Goal: Check status: Check status

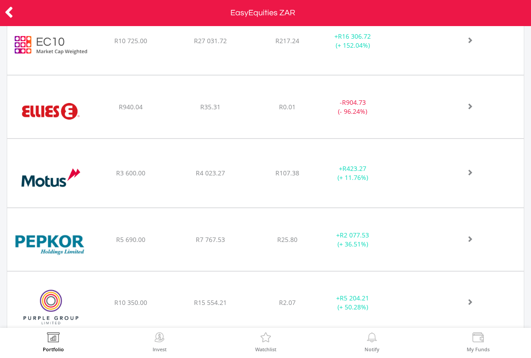
scroll to position [582, 0]
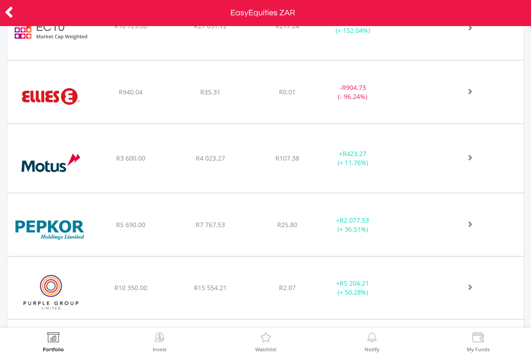
click at [429, 283] on div at bounding box center [464, 287] width 119 height 9
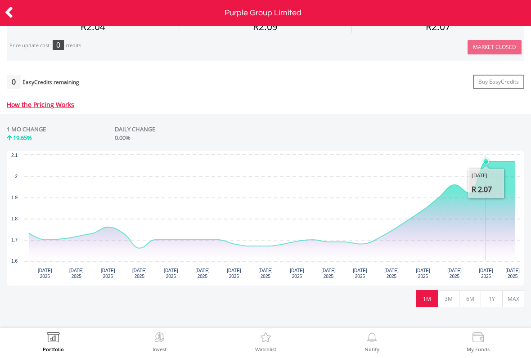
scroll to position [332, 0]
click at [451, 299] on button "3M" at bounding box center [448, 298] width 22 height 17
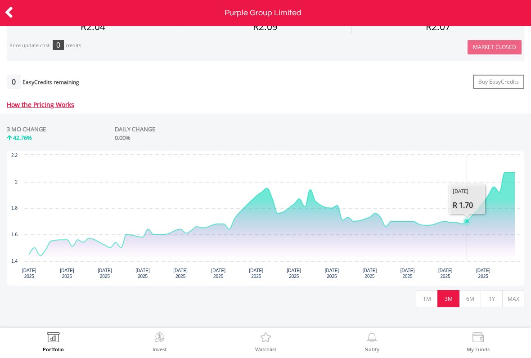
click at [471, 300] on button "6M" at bounding box center [470, 298] width 22 height 17
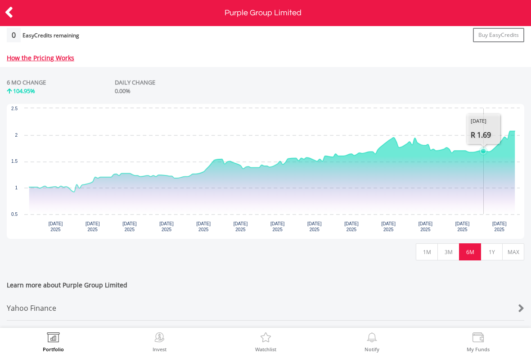
click at [492, 252] on button "1Y" at bounding box center [491, 251] width 22 height 17
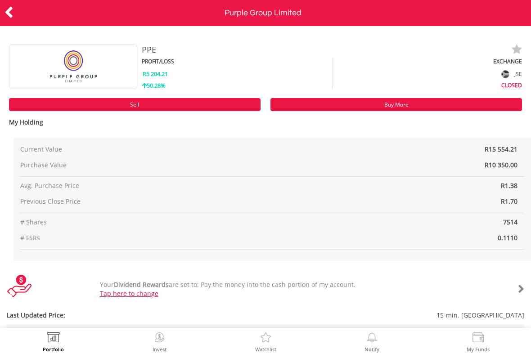
scroll to position [0, 0]
click at [13, 12] on icon at bounding box center [8, 13] width 9 height 18
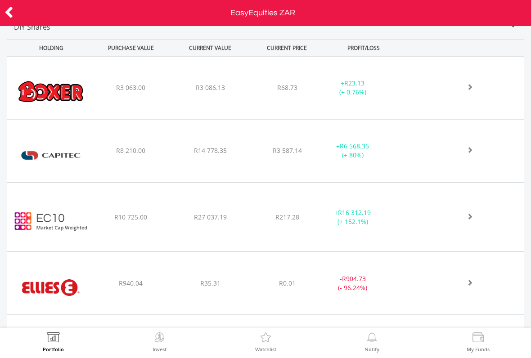
scroll to position [392, 0]
click at [429, 161] on div "﻿ Capitec Bank Holdings Limited R8 210.00 R14 778.35 R3 587.14 + R6 568.35 (+ 8…" at bounding box center [265, 150] width 516 height 63
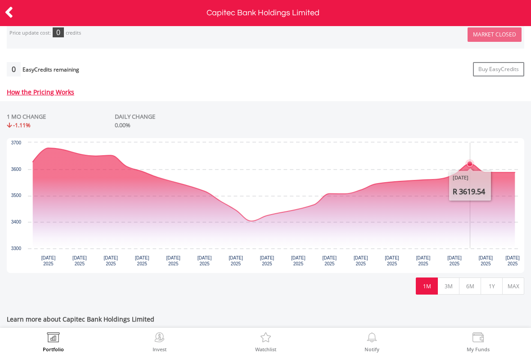
click at [454, 284] on button "3M" at bounding box center [448, 286] width 22 height 17
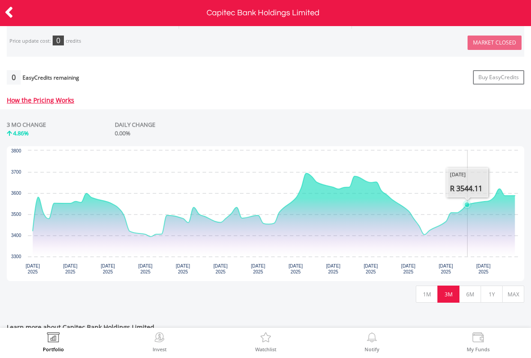
click at [471, 291] on button "6M" at bounding box center [470, 294] width 22 height 17
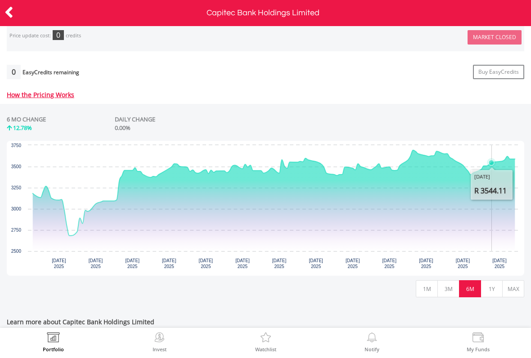
click at [492, 286] on button "1Y" at bounding box center [491, 288] width 22 height 17
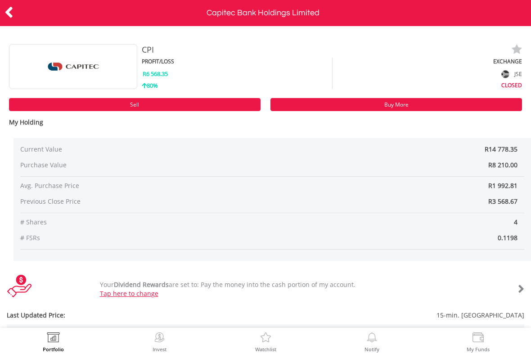
scroll to position [0, 0]
click at [11, 12] on icon at bounding box center [8, 13] width 9 height 18
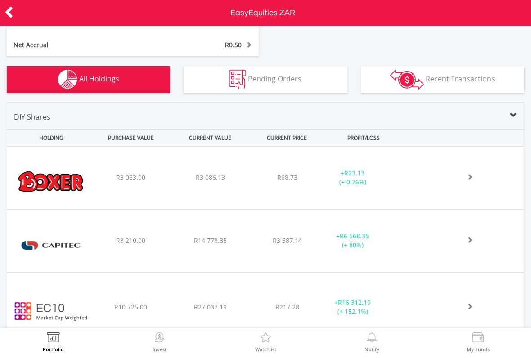
scroll to position [301, 0]
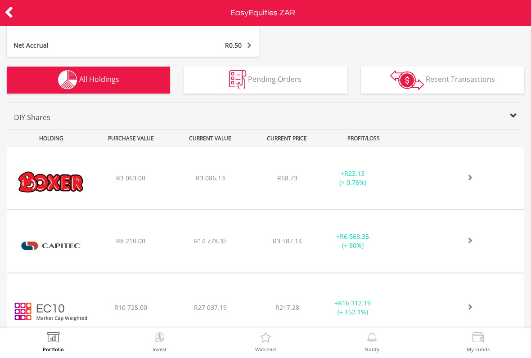
click at [6, 14] on icon at bounding box center [8, 13] width 9 height 18
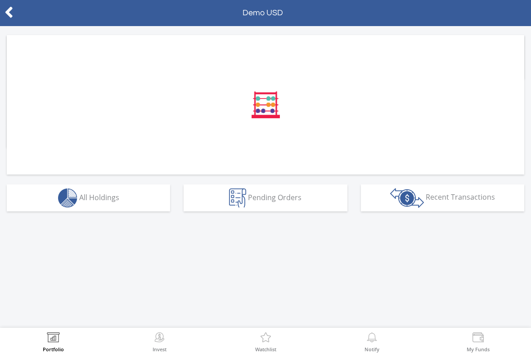
click at [13, 12] on icon at bounding box center [8, 13] width 9 height 18
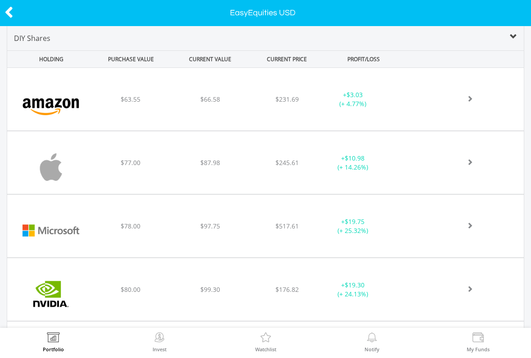
scroll to position [325, 0]
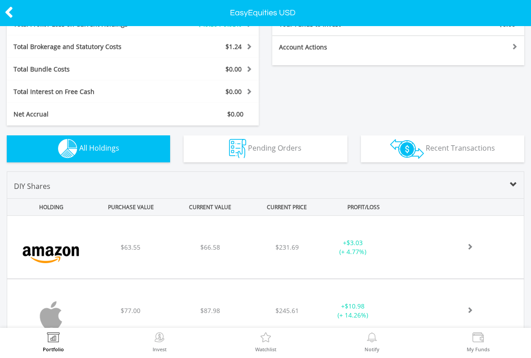
click at [8, 7] on icon at bounding box center [8, 13] width 9 height 18
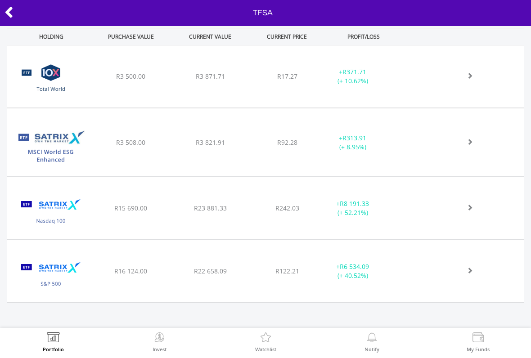
scroll to position [366, 0]
click at [386, 201] on div "+ R8 191.33 (+ 52.21%)" at bounding box center [352, 209] width 68 height 18
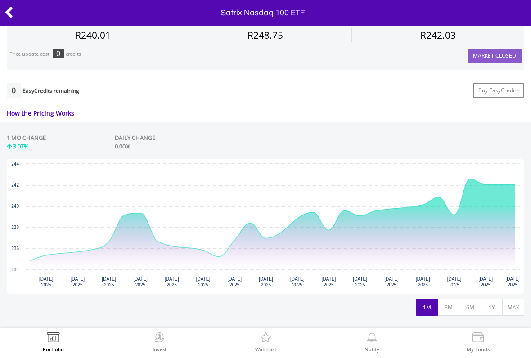
scroll to position [324, 0]
click at [446, 298] on button "3M" at bounding box center [448, 306] width 22 height 17
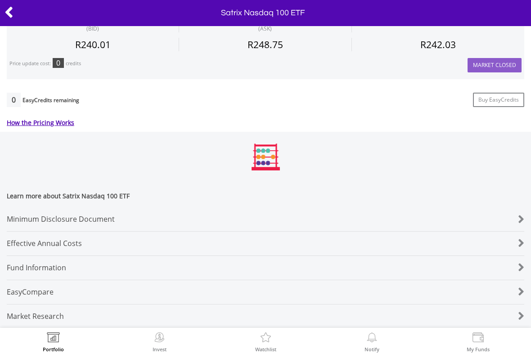
scroll to position [319, 0]
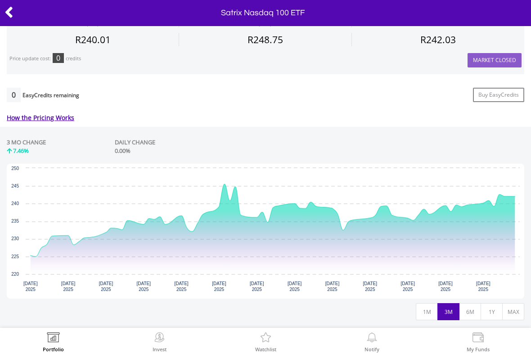
click at [466, 304] on button "6M" at bounding box center [470, 311] width 22 height 17
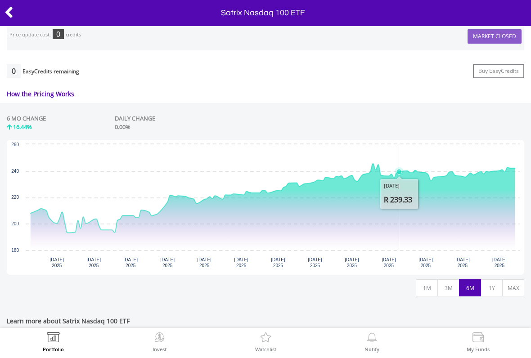
click at [487, 284] on button "1Y" at bounding box center [491, 287] width 22 height 17
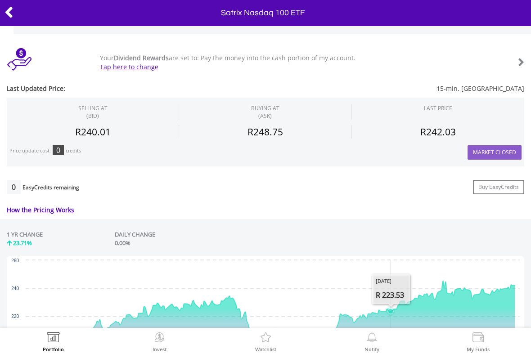
scroll to position [225, 0]
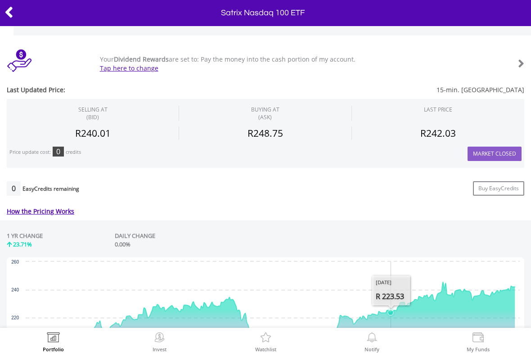
click at [7, 11] on icon at bounding box center [8, 13] width 9 height 18
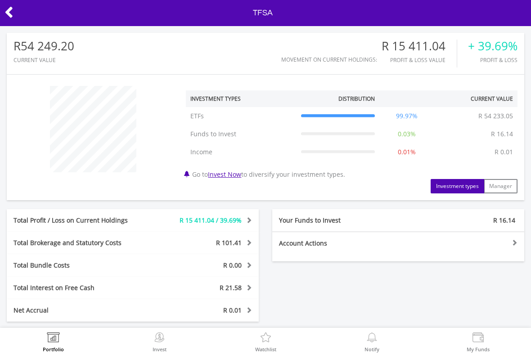
click at [7, 12] on icon at bounding box center [8, 13] width 9 height 18
